Goal: Task Accomplishment & Management: Complete application form

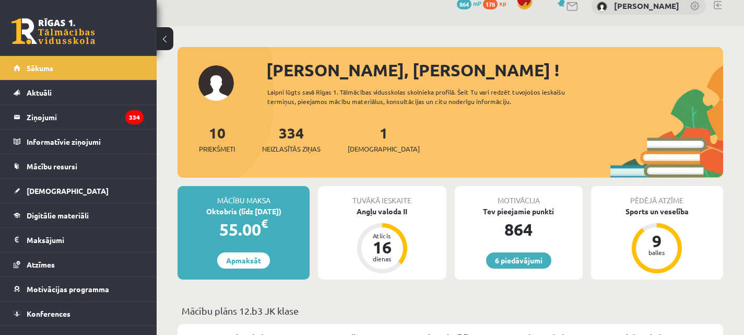
scroll to position [209, 0]
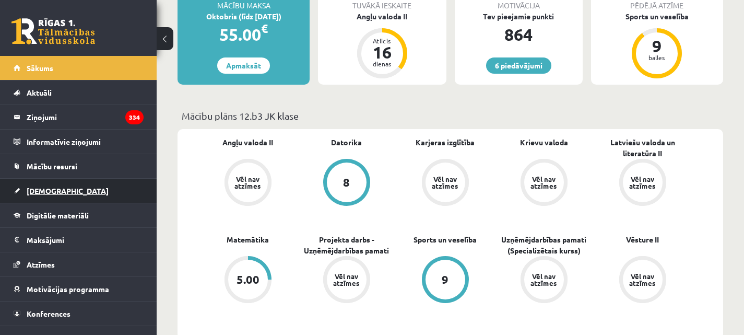
click at [60, 194] on link "[DEMOGRAPHIC_DATA]" at bounding box center [79, 191] width 130 height 24
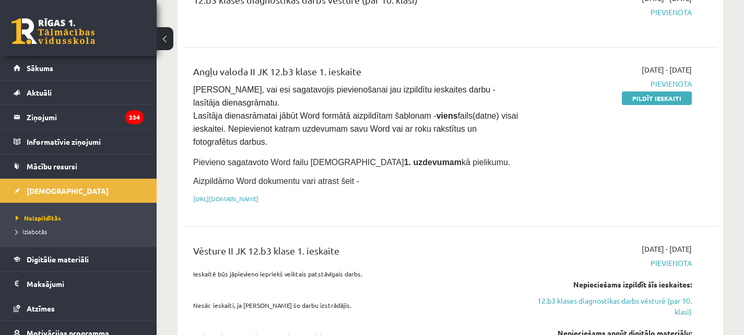
scroll to position [157, 0]
drag, startPoint x: 667, startPoint y: 100, endPoint x: 429, endPoint y: 41, distance: 245.6
click at [667, 100] on link "Pildīt ieskaiti" at bounding box center [657, 98] width 70 height 14
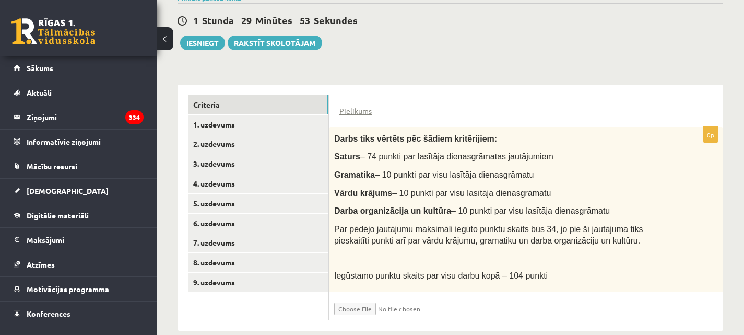
scroll to position [207, 0]
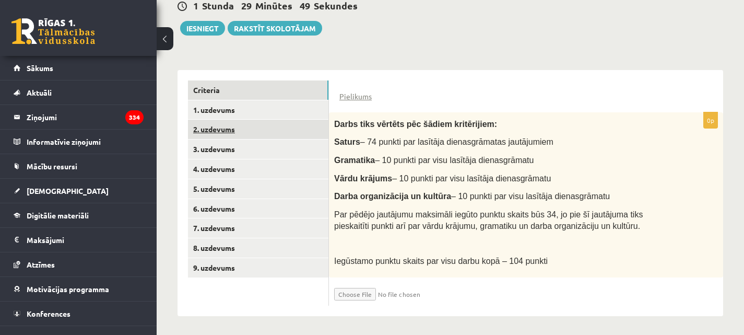
click at [217, 125] on link "2. uzdevums" at bounding box center [258, 129] width 140 height 19
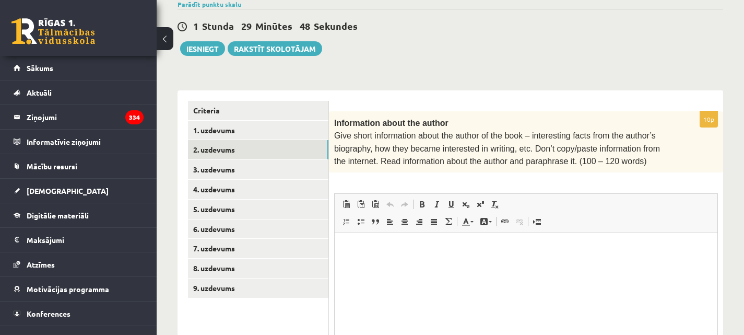
scroll to position [0, 0]
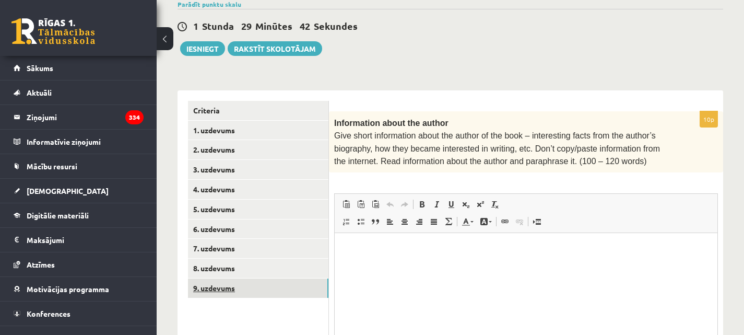
click at [218, 284] on link "9. uzdevums" at bounding box center [258, 287] width 140 height 19
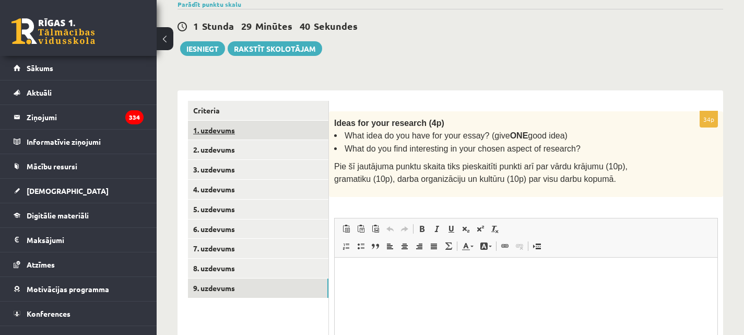
click at [238, 131] on link "1. uzdevums" at bounding box center [258, 130] width 140 height 19
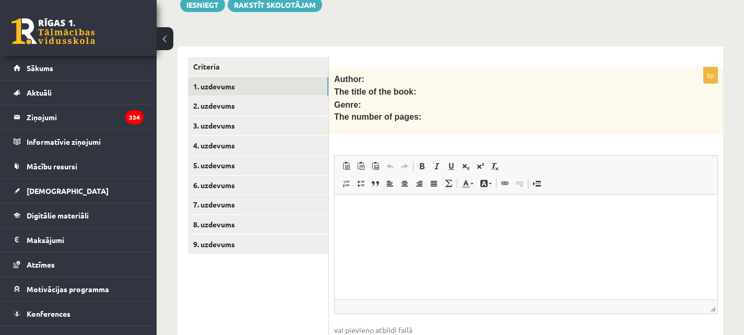
scroll to position [239, 0]
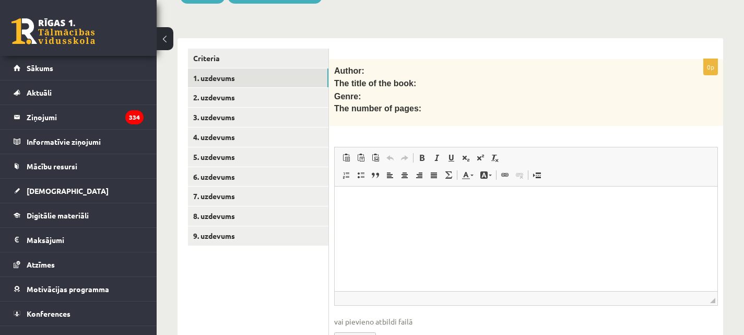
click at [364, 200] on p "Bagātinātā teksta redaktors, wiswyg-editor-user-answer-47024999644860" at bounding box center [526, 202] width 362 height 11
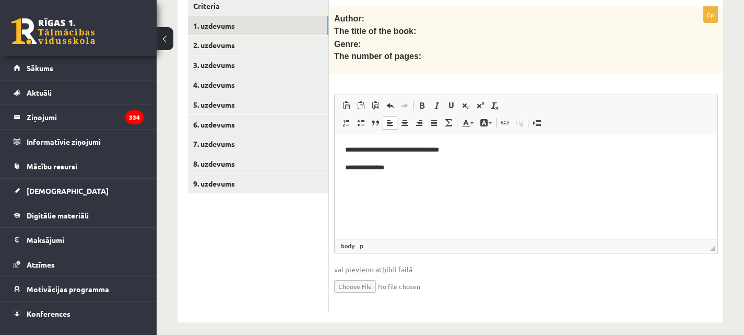
scroll to position [291, 0]
click at [361, 286] on input "file" at bounding box center [526, 285] width 384 height 21
type input "**********"
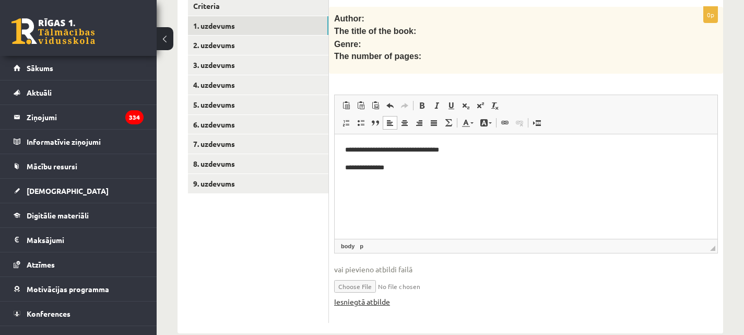
click at [366, 300] on link "Iesniegtā atbilde" at bounding box center [362, 301] width 56 height 11
click at [401, 165] on p "**********" at bounding box center [526, 167] width 362 height 11
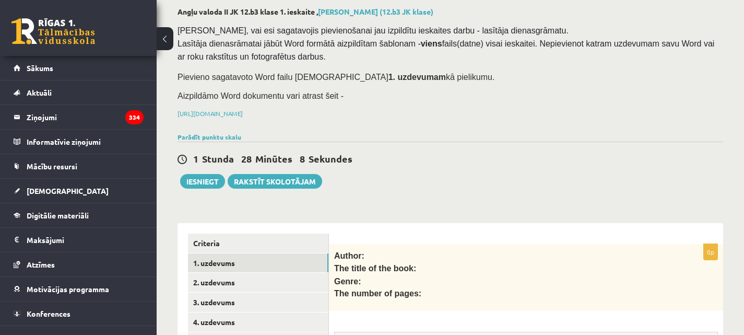
scroll to position [47, 0]
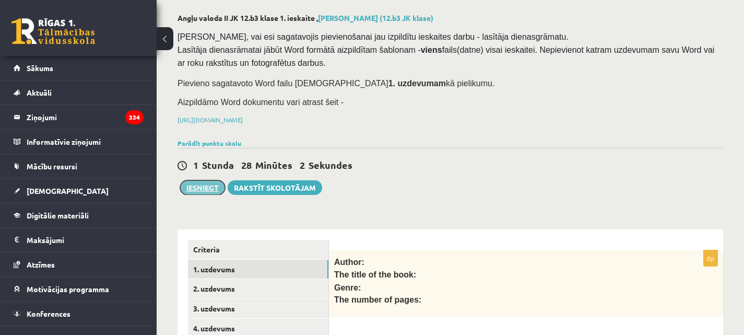
click at [208, 185] on button "Iesniegt" at bounding box center [202, 187] width 45 height 15
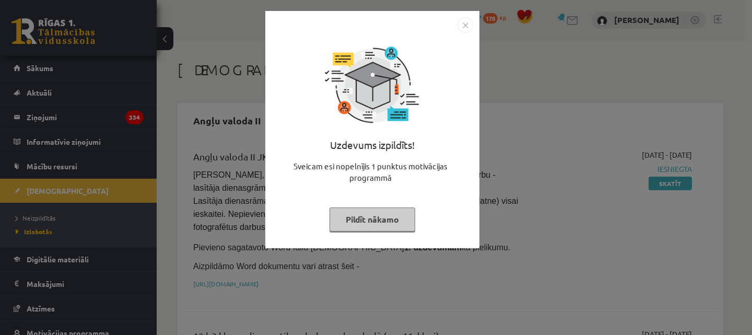
click at [374, 221] on button "Pildīt nākamo" at bounding box center [372, 219] width 86 height 24
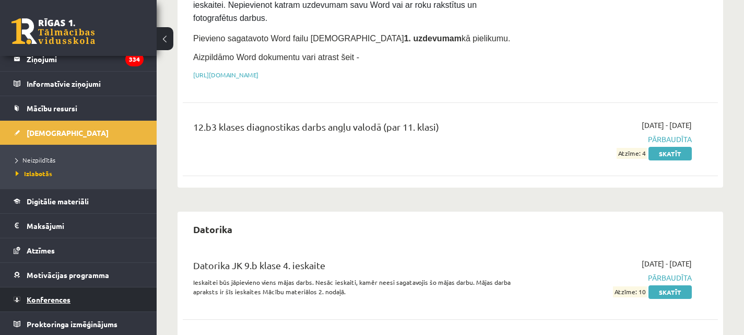
scroll to position [59, 0]
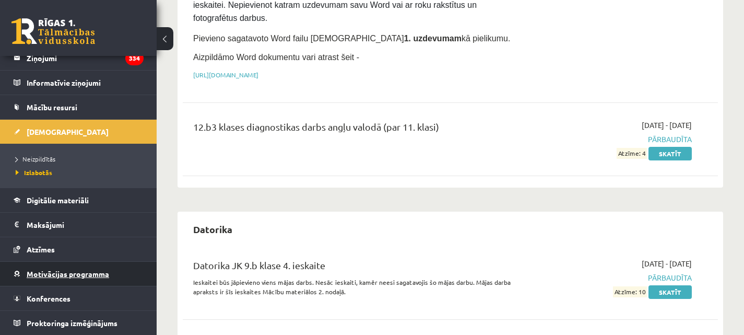
click at [52, 273] on span "Motivācijas programma" at bounding box center [68, 273] width 82 height 9
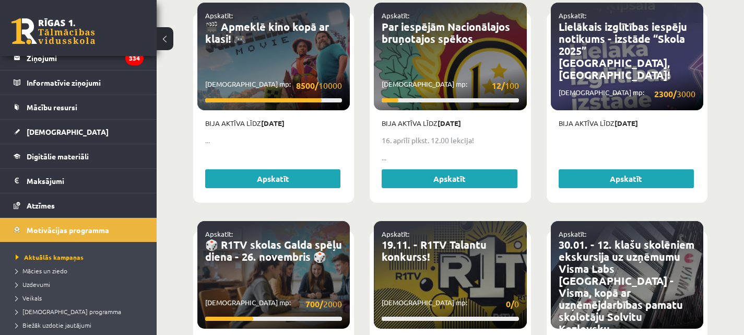
scroll to position [522, 0]
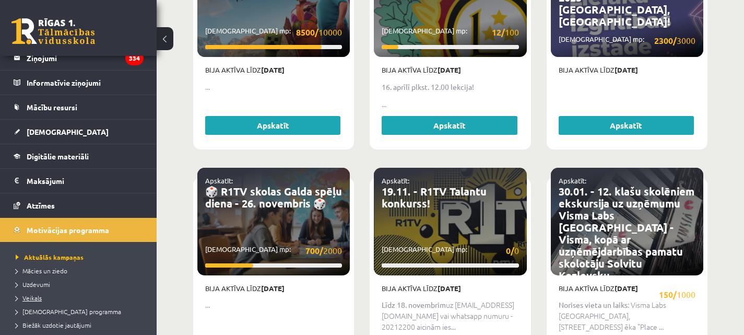
click at [33, 296] on span "Veikals" at bounding box center [29, 297] width 26 height 8
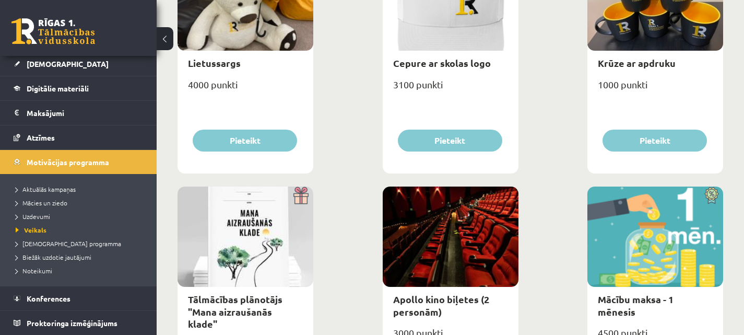
scroll to position [313, 0]
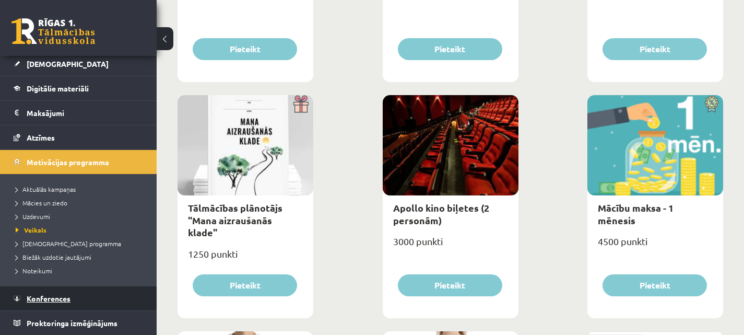
click at [70, 306] on link "Konferences" at bounding box center [79, 298] width 130 height 24
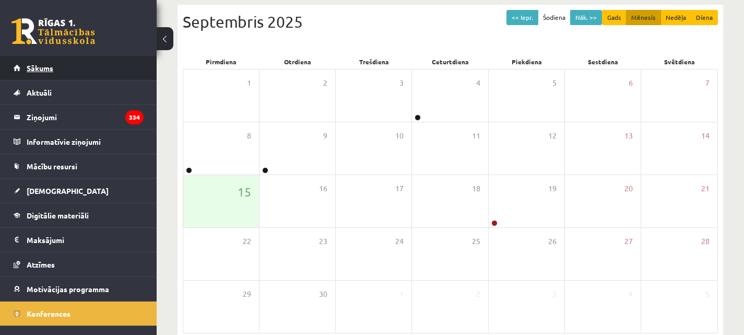
click at [48, 74] on link "Sākums" at bounding box center [79, 68] width 130 height 24
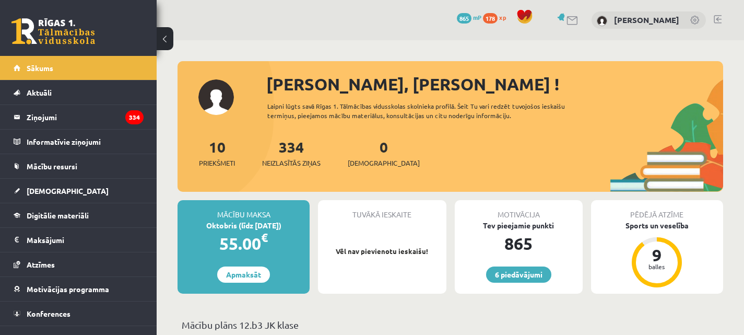
click at [718, 15] on link at bounding box center [718, 19] width 8 height 8
